Goal: Task Accomplishment & Management: Use online tool/utility

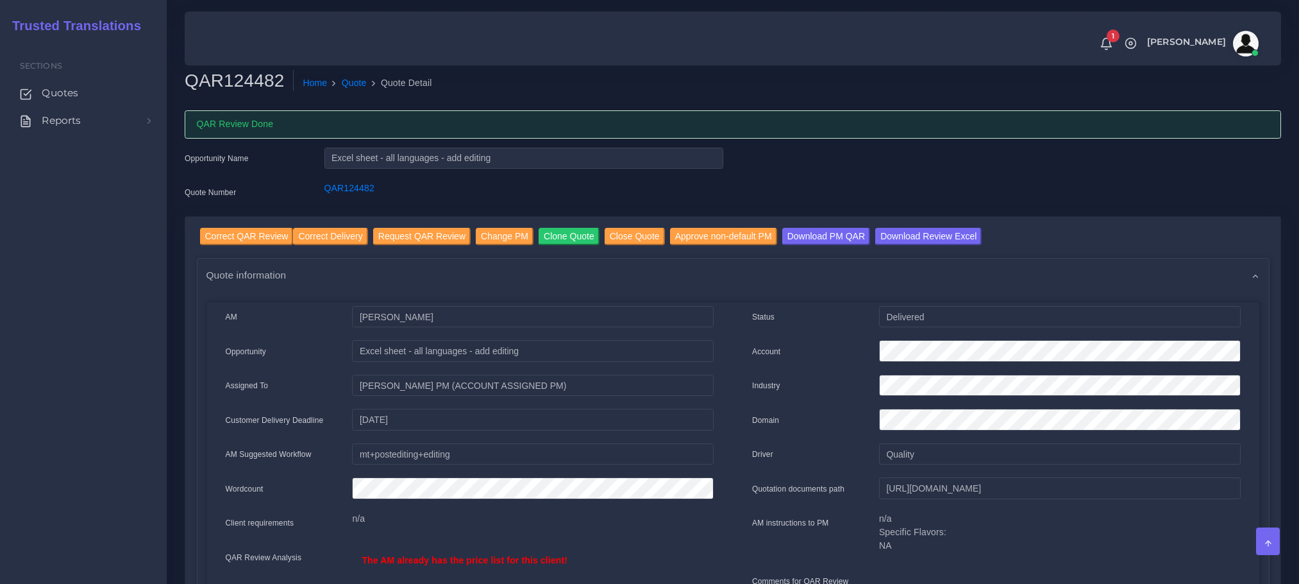
click at [55, 95] on span "Quotes" at bounding box center [60, 93] width 37 height 14
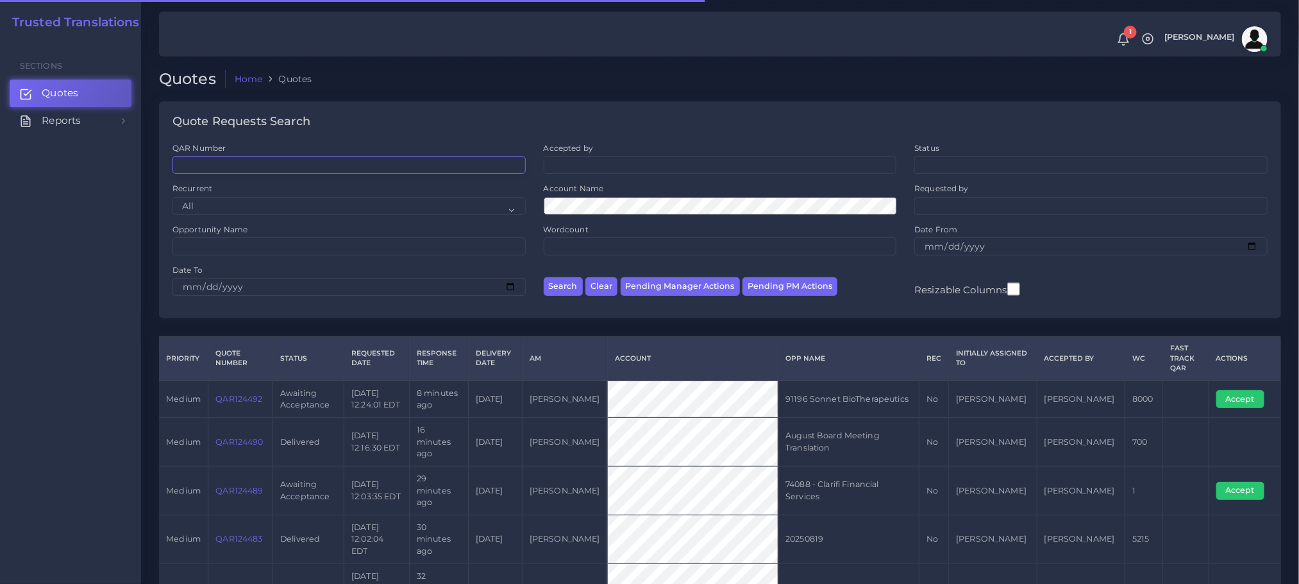
click at [250, 164] on input "QAR Number" at bounding box center [349, 165] width 353 height 18
paste input "QAR124444-001"
type input "QAR124444-001"
click at [544, 277] on button "Search" at bounding box center [563, 286] width 39 height 19
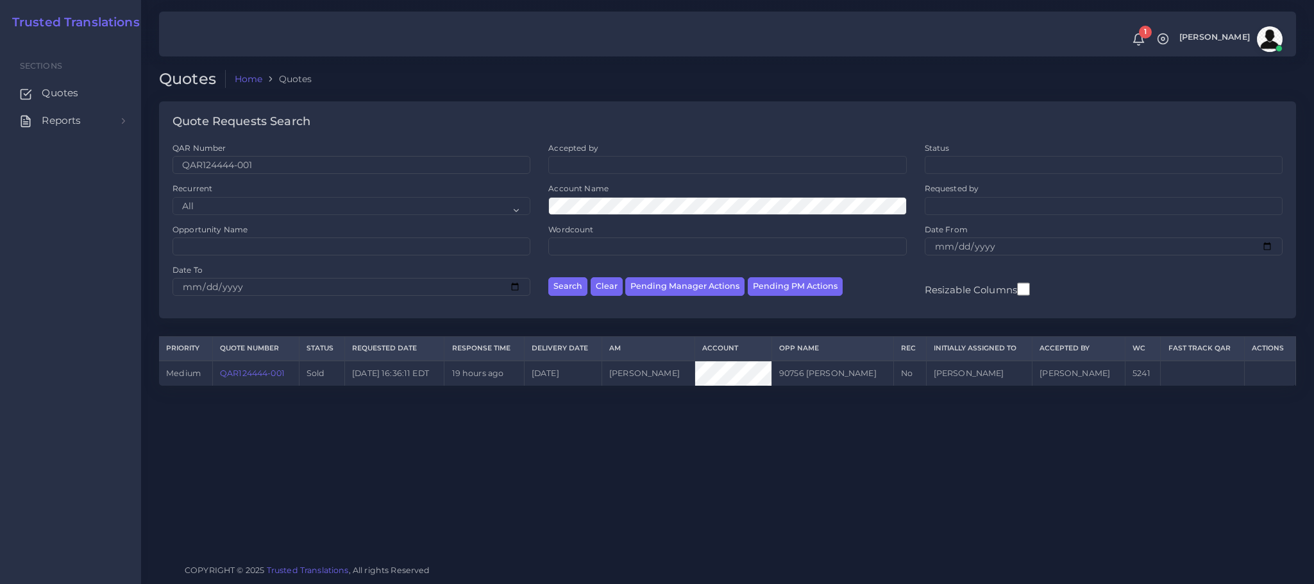
click at [523, 480] on div "Quotes Home Quotes Quote Requests Search QAR Number QAR124444-001 Accepted by" at bounding box center [727, 276] width 1173 height 553
drag, startPoint x: 267, startPoint y: 169, endPoint x: 112, endPoint y: 130, distance: 160.2
click at [119, 131] on body "1 Notifications 1 New Driver Update: Extra Quality renamed to Quality Changed" at bounding box center [657, 292] width 1314 height 584
paste input "15877"
type input "QAR115877"
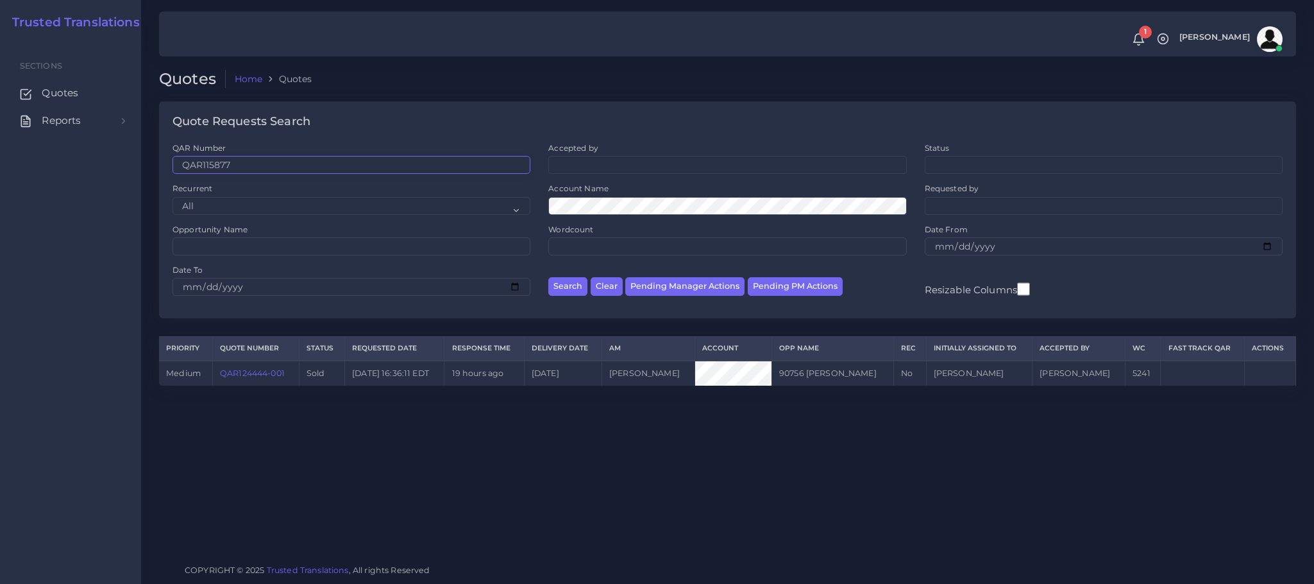
click at [548, 277] on button "Search" at bounding box center [567, 286] width 39 height 19
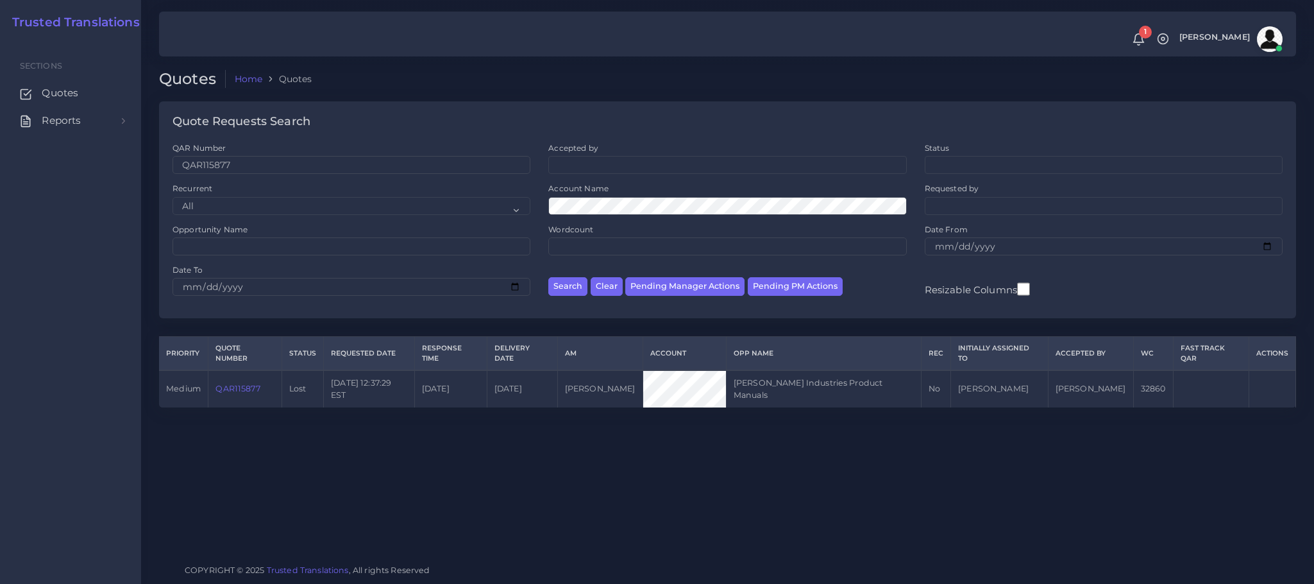
click at [222, 383] on link "QAR115877" at bounding box center [237, 388] width 44 height 10
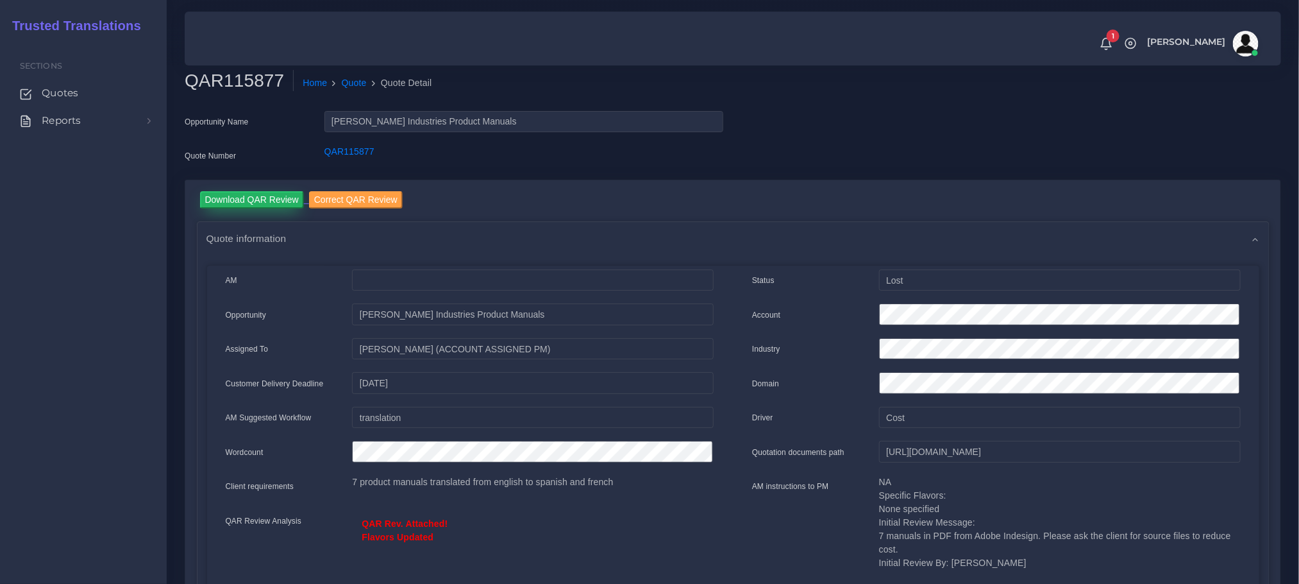
click at [221, 201] on input "Download QAR Review" at bounding box center [252, 199] width 104 height 17
